Goal: Check status: Check status

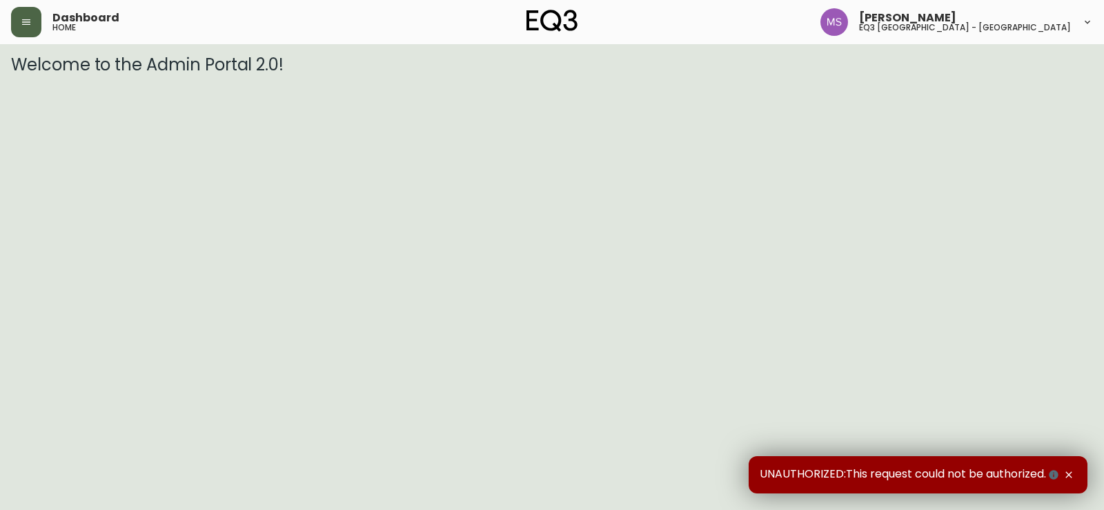
click at [21, 16] on button "button" at bounding box center [26, 22] width 30 height 30
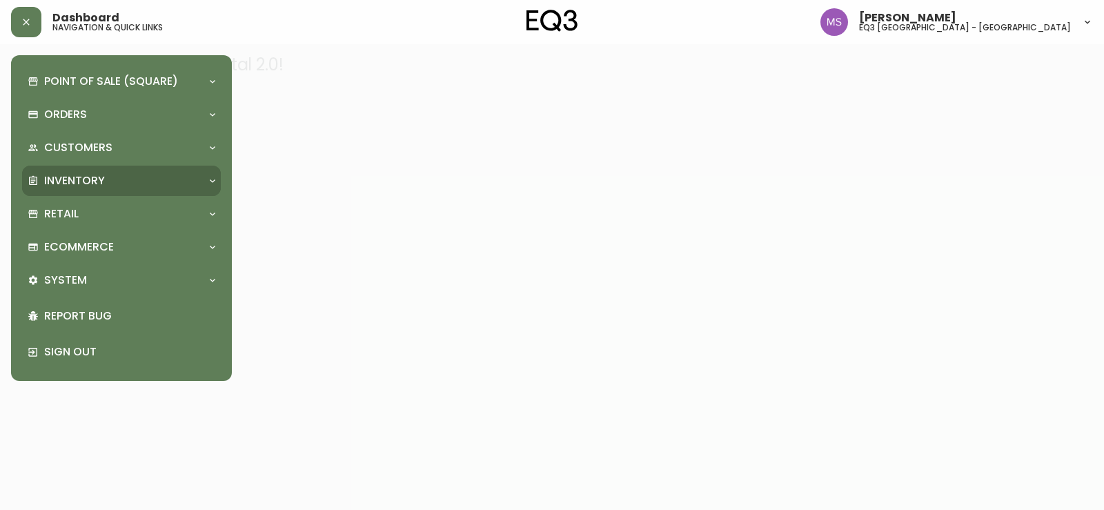
click at [53, 193] on div "Inventory" at bounding box center [121, 181] width 199 height 30
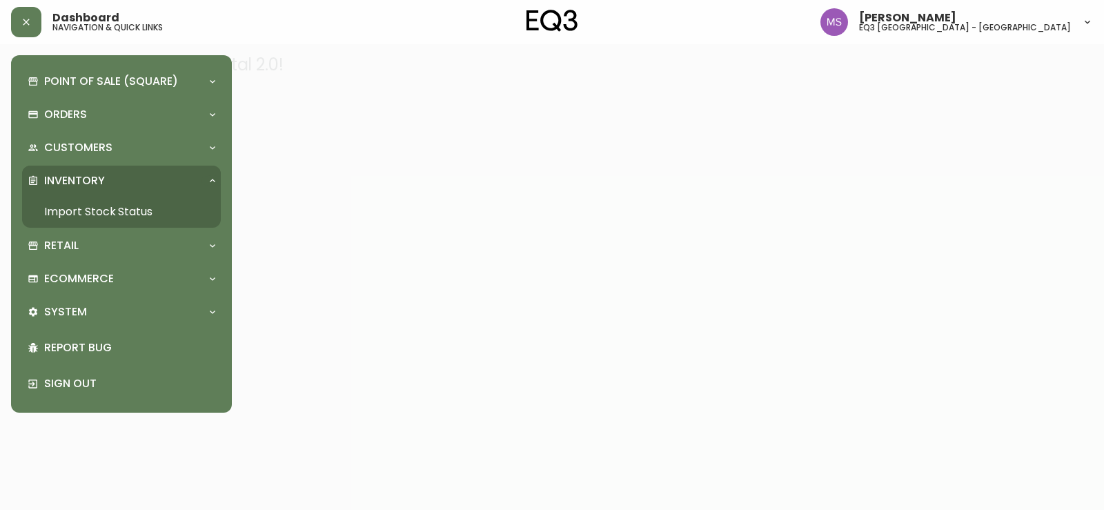
click at [101, 213] on link "Import Stock Status" at bounding box center [121, 212] width 199 height 32
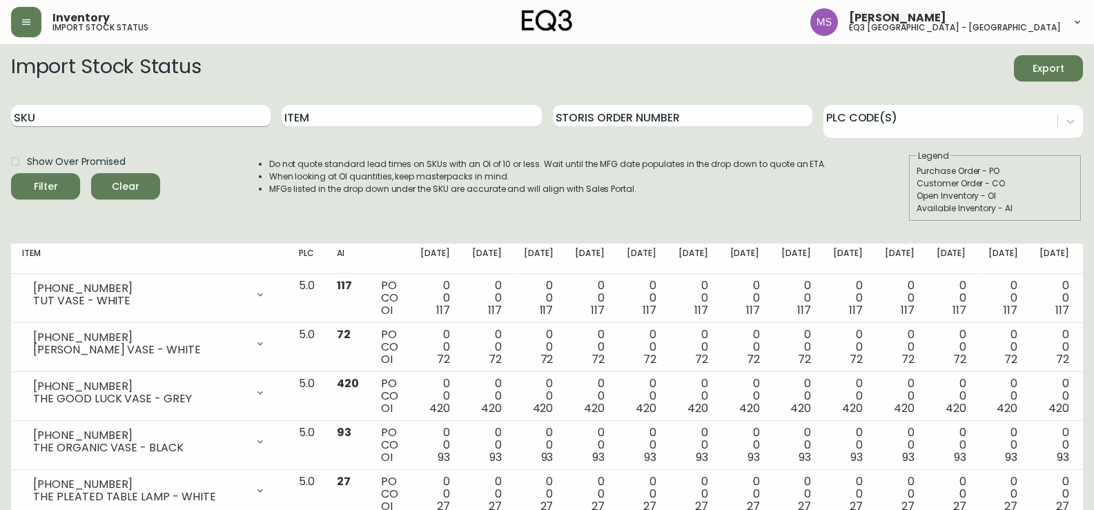
click at [150, 110] on input "SKU" at bounding box center [140, 116] width 259 height 22
click at [11, 173] on button "Filter" at bounding box center [45, 186] width 69 height 26
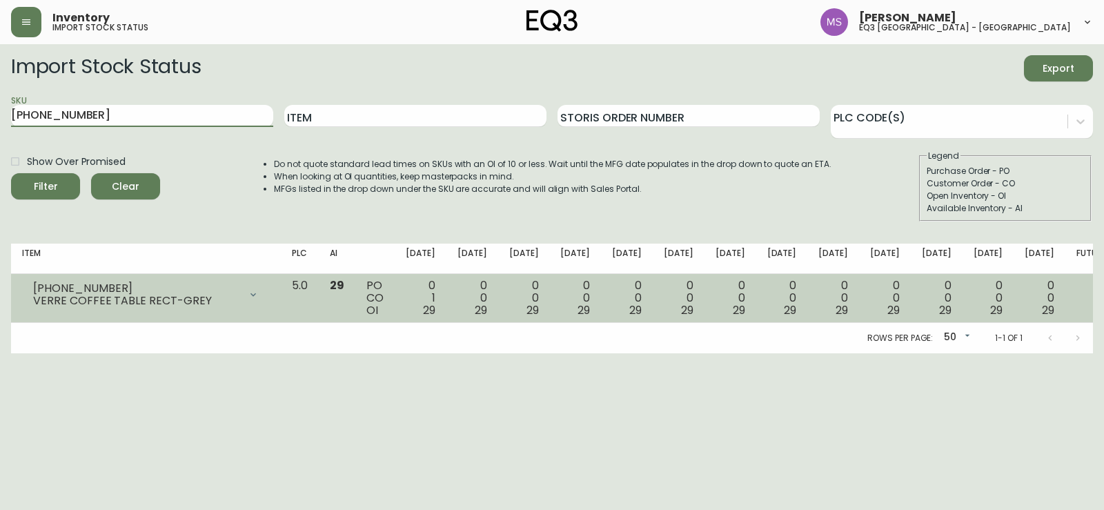
type input "[PHONE_NUMBER]"
click at [11, 173] on button "Filter" at bounding box center [45, 186] width 69 height 26
